Goal: Check status: Check status

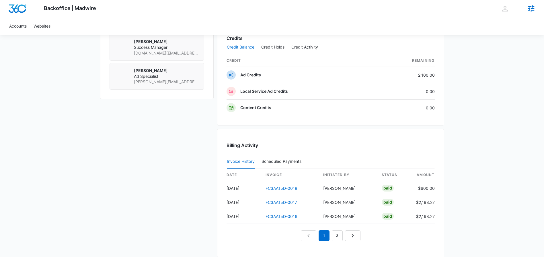
scroll to position [553, 0]
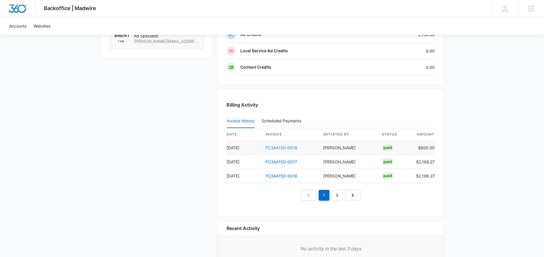
click at [275, 147] on link "FC3AA15D-0018" at bounding box center [282, 147] width 32 height 5
